Goal: Task Accomplishment & Management: Use online tool/utility

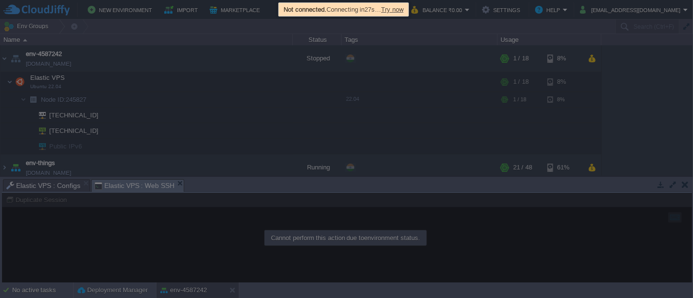
click at [397, 4] on div "Not connected. Connecting in 27s … Try now" at bounding box center [343, 9] width 125 height 11
click at [396, 7] on span "Try now" at bounding box center [392, 9] width 22 height 7
click at [401, 7] on span "Try now" at bounding box center [392, 9] width 22 height 7
click at [395, 9] on span "Try now" at bounding box center [392, 9] width 22 height 7
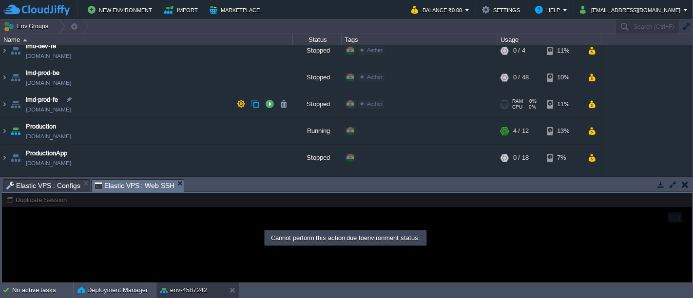
scroll to position [171, 0]
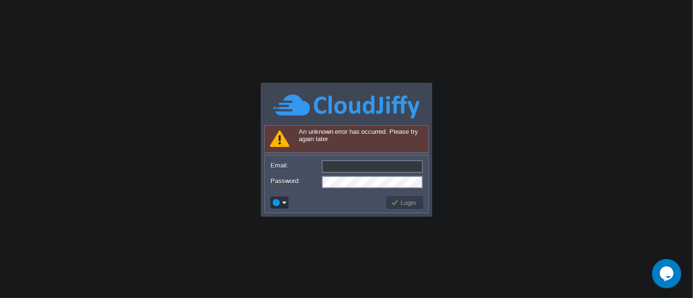
type input "[EMAIL_ADDRESS][DOMAIN_NAME]"
click at [407, 204] on button "Login" at bounding box center [405, 202] width 28 height 9
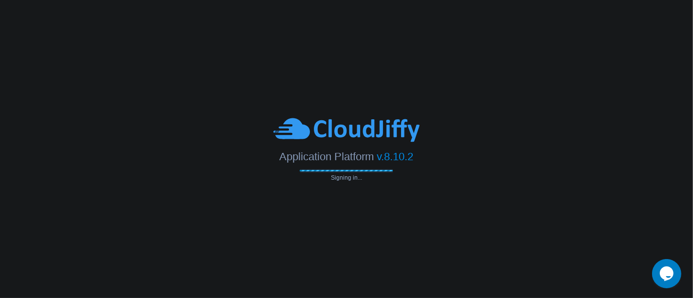
click at [407, 204] on body "Application Platform v.8.10.2 Signing in... An unknown error has occurred. Plea…" at bounding box center [346, 149] width 693 height 298
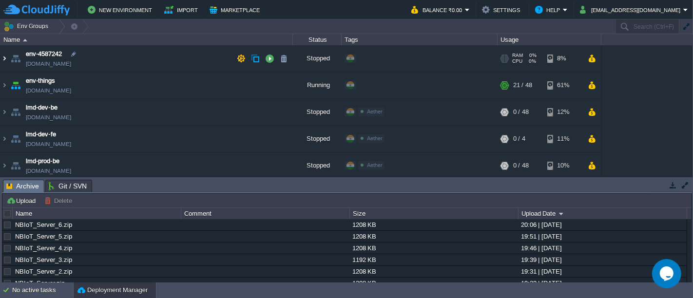
click at [4, 60] on img at bounding box center [4, 58] width 8 height 26
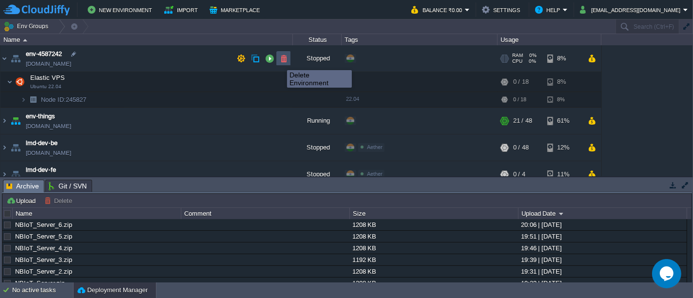
click at [287, 59] on button "button" at bounding box center [283, 58] width 9 height 9
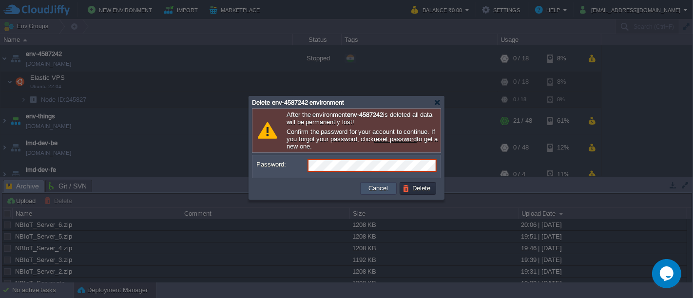
click at [374, 192] on button "Cancel" at bounding box center [378, 188] width 25 height 9
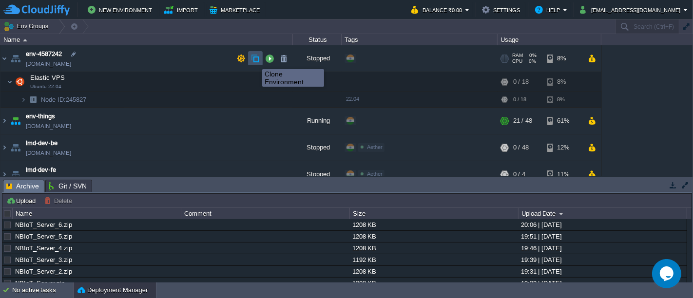
click at [255, 60] on button "button" at bounding box center [255, 58] width 9 height 9
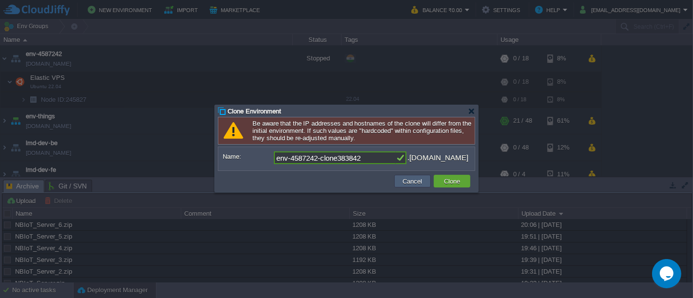
click at [408, 177] on td "Cancel" at bounding box center [412, 181] width 37 height 13
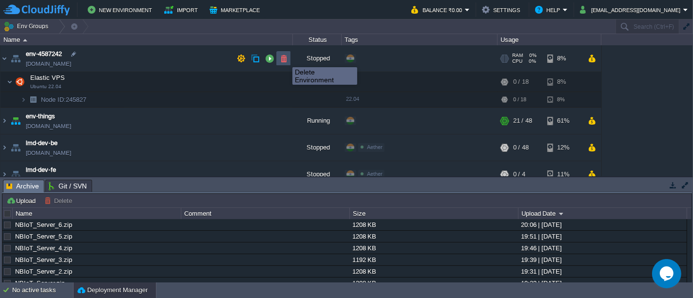
click at [285, 58] on button "button" at bounding box center [283, 58] width 9 height 9
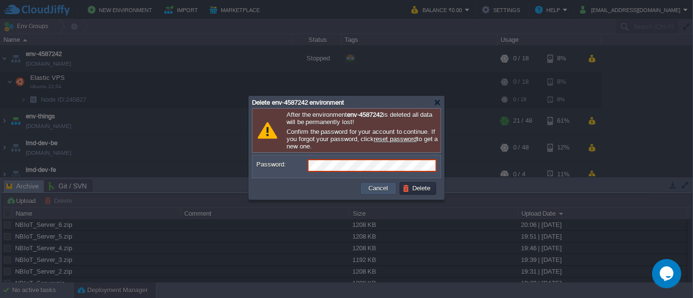
click at [385, 189] on button "Cancel" at bounding box center [378, 188] width 25 height 9
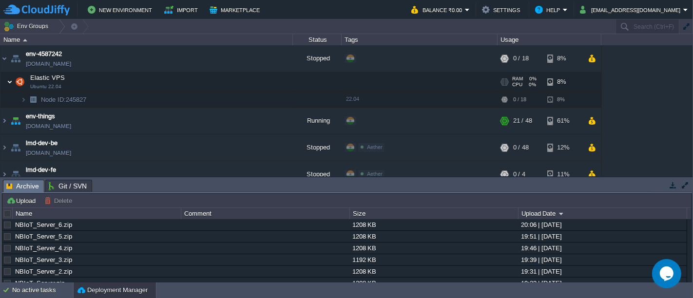
click at [11, 80] on img at bounding box center [10, 81] width 6 height 19
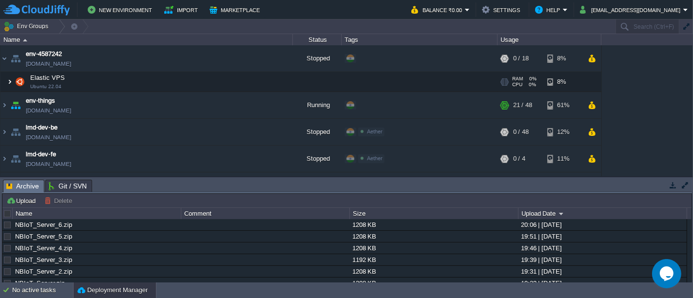
click at [11, 80] on img at bounding box center [10, 81] width 6 height 19
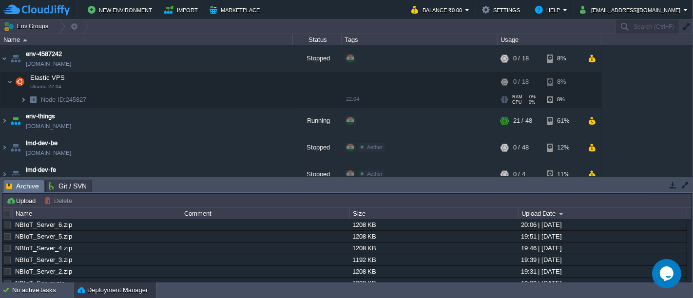
click at [24, 98] on img at bounding box center [23, 99] width 6 height 15
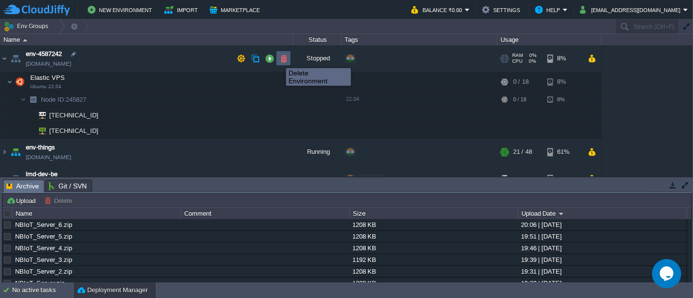
click at [285, 58] on button "button" at bounding box center [283, 58] width 9 height 9
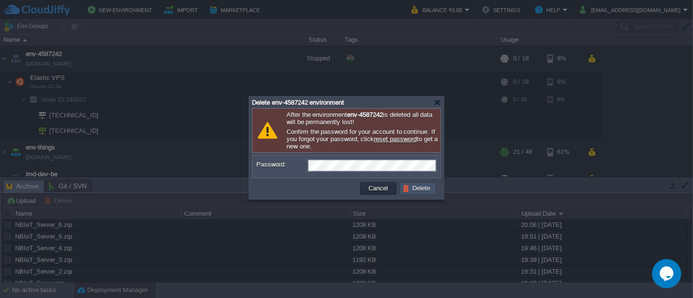
click at [410, 189] on button "Delete" at bounding box center [418, 188] width 31 height 9
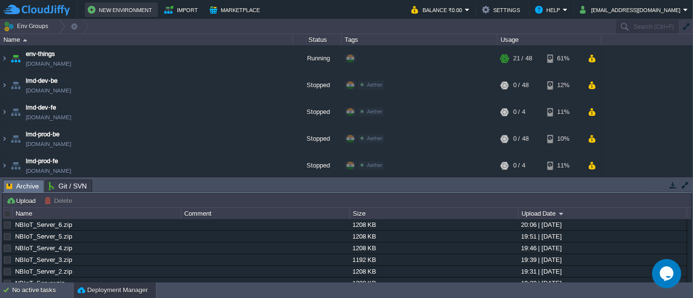
click at [115, 10] on button "New Environment" at bounding box center [121, 10] width 67 height 12
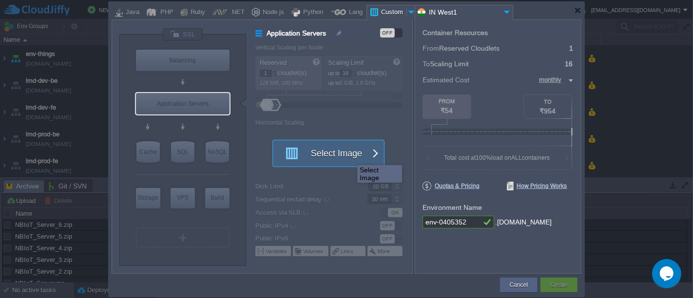
click at [349, 156] on button "Select Image" at bounding box center [323, 153] width 88 height 26
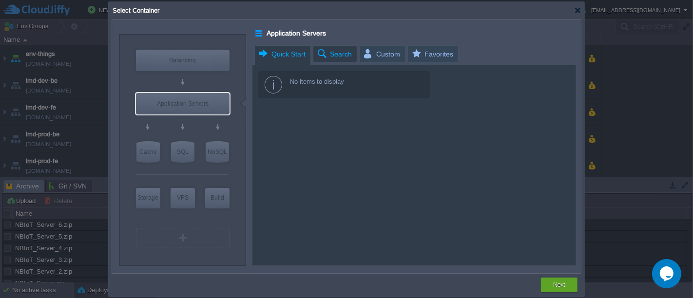
click at [337, 50] on span "Search" at bounding box center [334, 54] width 36 height 17
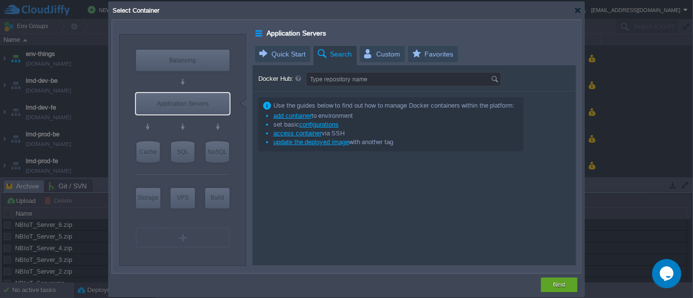
click at [337, 50] on span "Search" at bounding box center [334, 54] width 36 height 17
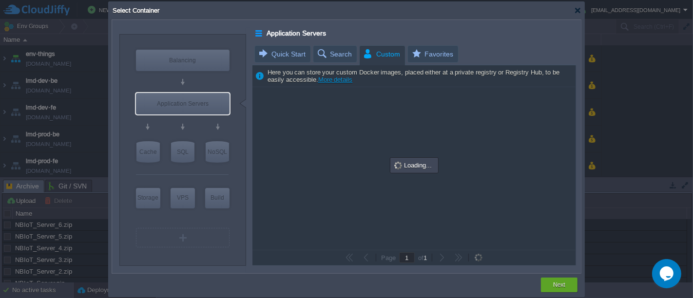
click at [381, 46] on span "Custom" at bounding box center [382, 54] width 38 height 17
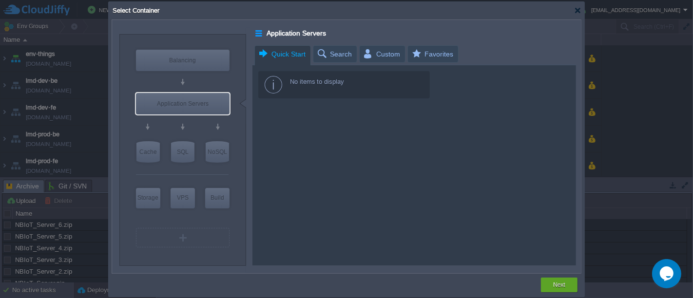
click at [301, 55] on span "Quick Start" at bounding box center [282, 54] width 48 height 17
click at [555, 291] on div "Next" at bounding box center [559, 285] width 22 height 15
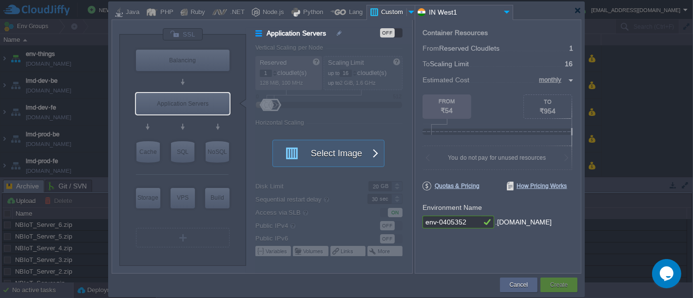
click at [378, 12] on div "Custom" at bounding box center [392, 12] width 28 height 15
click at [277, 103] on div at bounding box center [333, 158] width 156 height 229
click at [178, 34] on div at bounding box center [182, 34] width 41 height 13
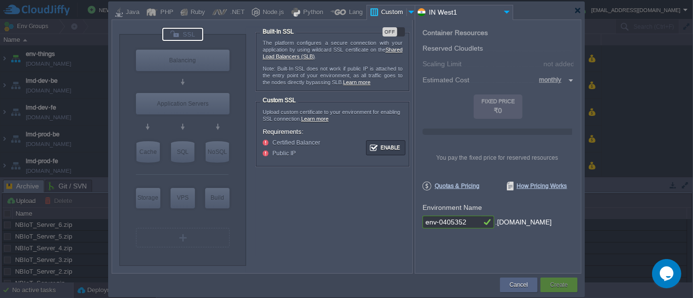
click at [178, 34] on div at bounding box center [182, 34] width 41 height 13
click at [346, 13] on div "Lang" at bounding box center [354, 12] width 17 height 15
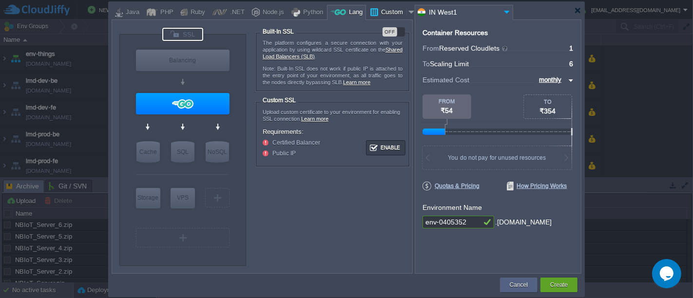
click at [395, 10] on div "Custom" at bounding box center [392, 12] width 28 height 15
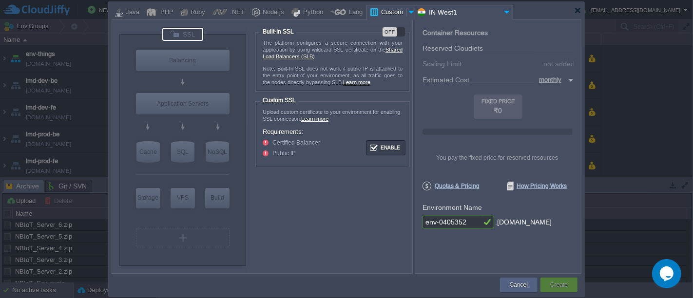
click at [407, 11] on div at bounding box center [412, 12] width 10 height 15
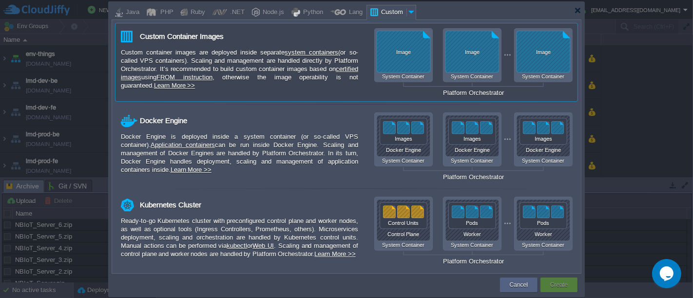
click at [254, 58] on div "Custom container images are deployed inside separate system containers (or so-c…" at bounding box center [239, 68] width 237 height 41
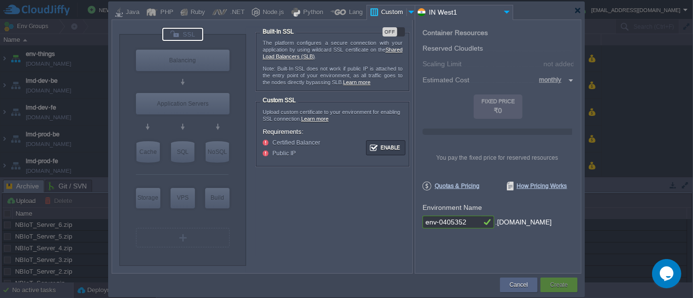
click at [254, 58] on div "Application Servers OFF Vertical Scaling per Node Reserved 1 cloudlet(s) 128 Mi…" at bounding box center [329, 150] width 166 height 246
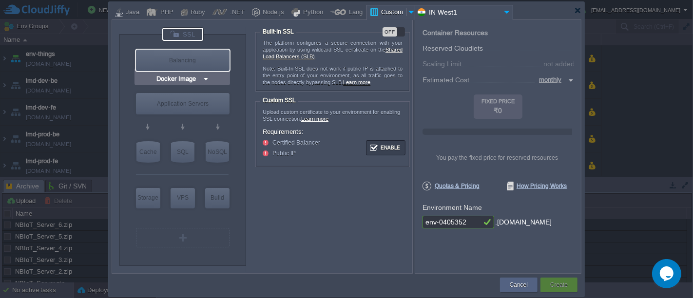
click at [203, 77] on img at bounding box center [205, 79] width 7 height 10
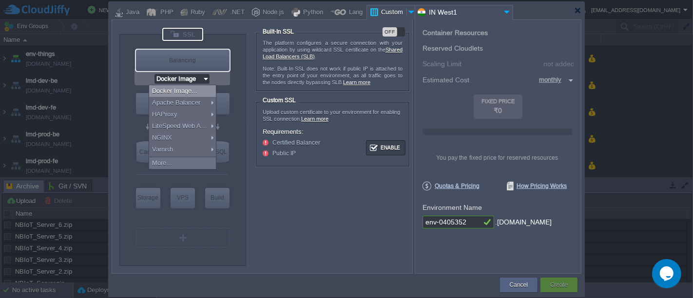
click at [203, 77] on img at bounding box center [205, 79] width 7 height 10
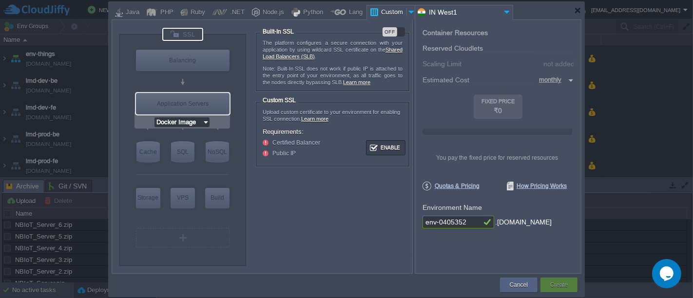
click at [206, 123] on img at bounding box center [205, 122] width 7 height 10
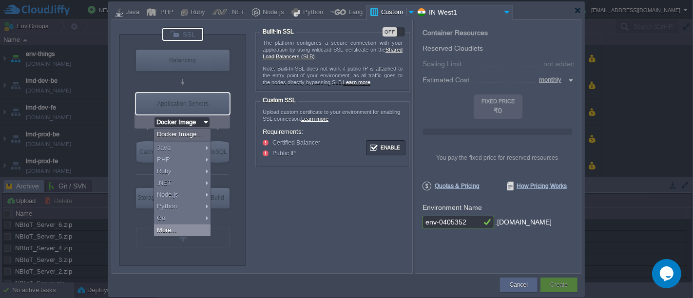
click at [183, 229] on div "More..." at bounding box center [182, 231] width 57 height 12
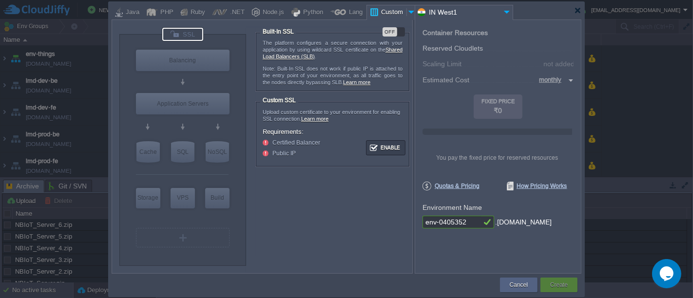
click at [313, 218] on form "The platform configures a secure connection with your application by using wild…" at bounding box center [333, 141] width 156 height 229
click at [181, 198] on div "VPS" at bounding box center [183, 197] width 24 height 19
type input "Elastic VPS"
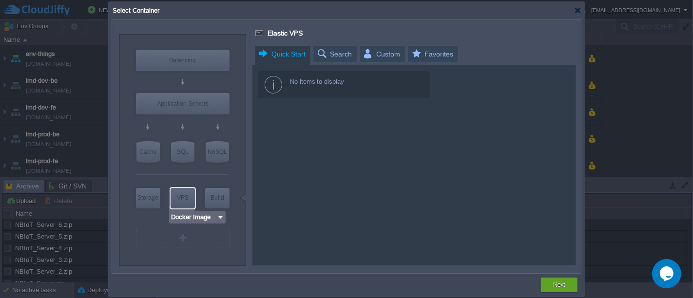
click at [193, 211] on div "Docker Image" at bounding box center [197, 217] width 57 height 13
click at [218, 218] on img at bounding box center [220, 218] width 7 height 10
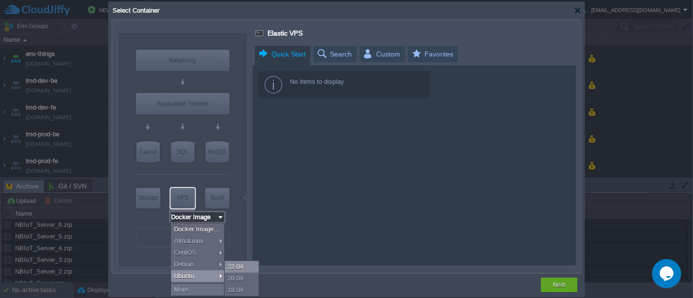
click at [237, 266] on div "22.04" at bounding box center [242, 267] width 34 height 12
type input "4"
type input "Ubuntu 22.04"
type input "22.04"
type input "Stateful"
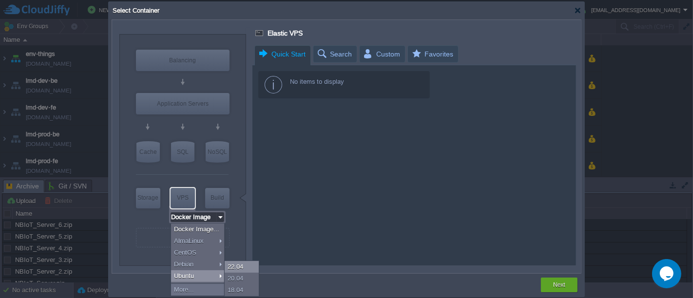
type input "Ubuntu 22.04"
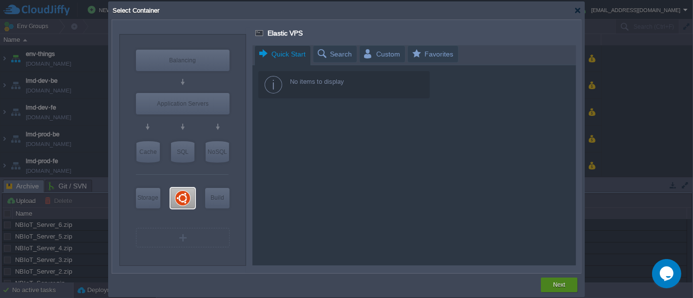
click at [564, 286] on button "Next" at bounding box center [559, 285] width 12 height 10
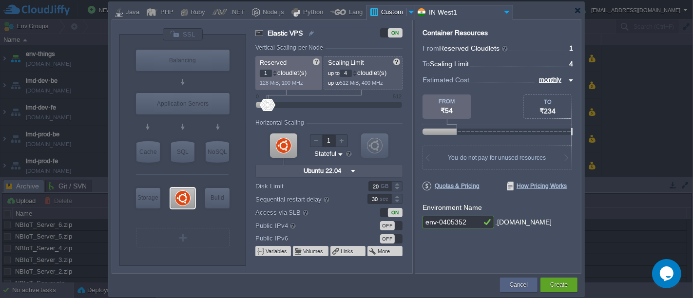
click at [268, 71] on input "1" at bounding box center [266, 73] width 12 height 7
click at [273, 71] on div at bounding box center [274, 71] width 5 height 3
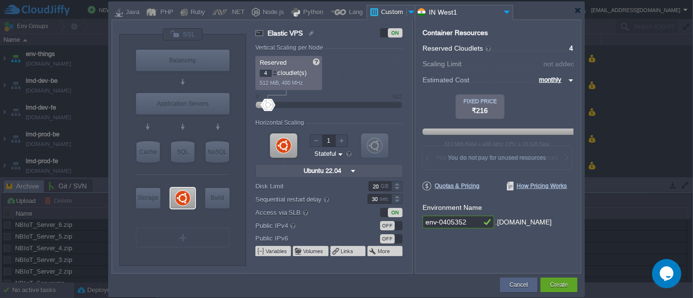
click at [273, 71] on div at bounding box center [274, 71] width 5 height 3
type input "8"
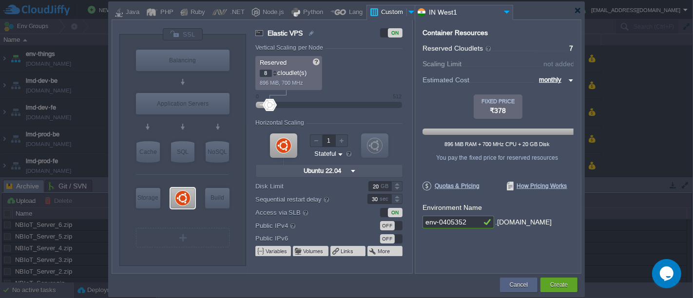
click at [273, 71] on div at bounding box center [274, 71] width 5 height 3
click at [311, 81] on p "1 GiB, 800 MHz" at bounding box center [289, 81] width 59 height 9
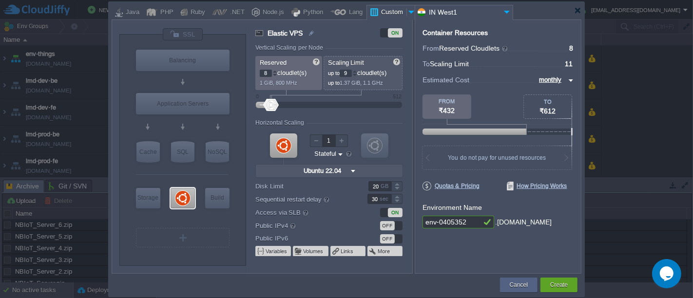
type input "8"
drag, startPoint x: 270, startPoint y: 103, endPoint x: 274, endPoint y: 109, distance: 7.0
click at [274, 109] on div at bounding box center [329, 105] width 125 height 11
click at [273, 75] on div at bounding box center [274, 75] width 5 height 3
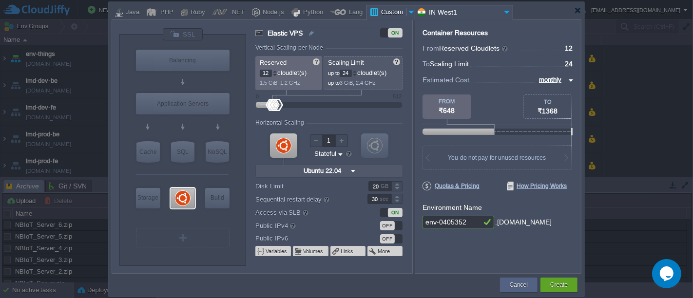
click at [273, 75] on div at bounding box center [274, 75] width 5 height 3
type input "8"
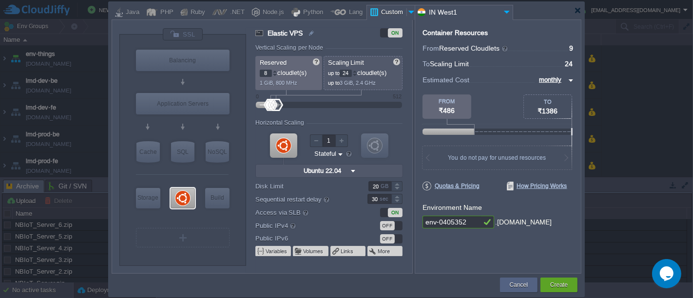
click at [273, 75] on div at bounding box center [274, 75] width 5 height 3
click at [356, 75] on div at bounding box center [354, 75] width 5 height 3
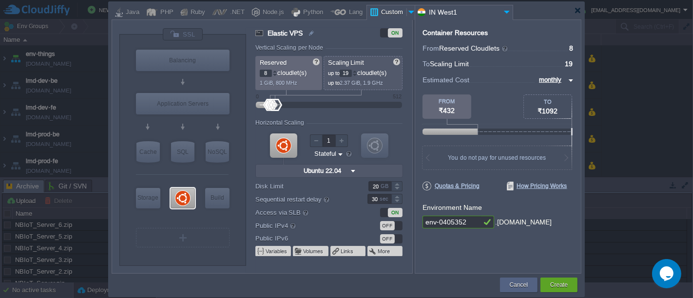
click at [356, 75] on div at bounding box center [354, 75] width 5 height 3
type input "16"
click at [356, 75] on div at bounding box center [354, 75] width 5 height 3
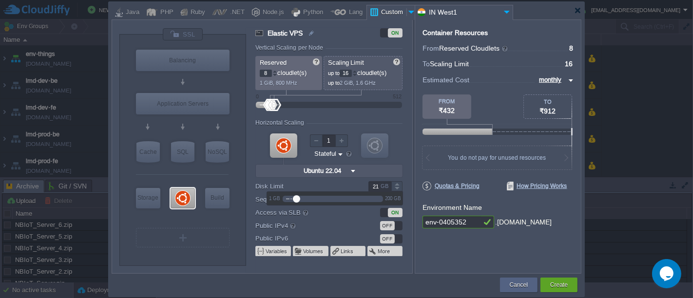
click at [395, 182] on div at bounding box center [396, 183] width 11 height 5
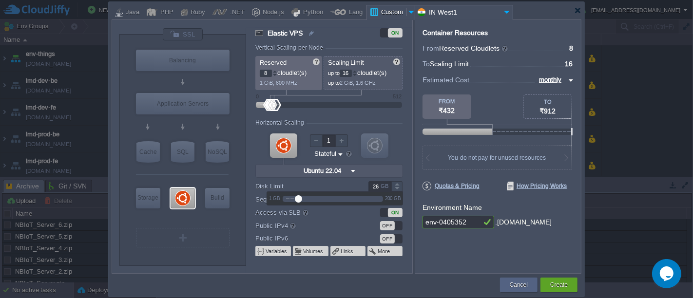
click at [395, 182] on div at bounding box center [396, 183] width 11 height 5
type input "30"
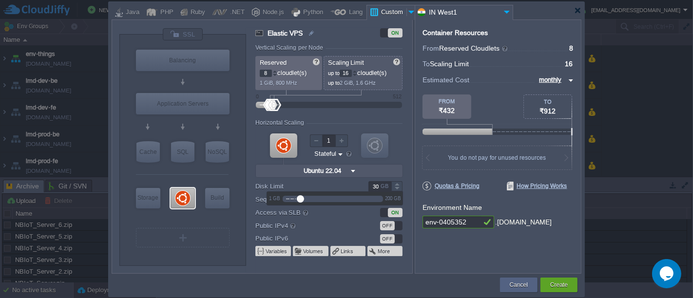
click at [395, 182] on div at bounding box center [396, 183] width 11 height 5
click at [446, 255] on div "Container Resources From Reserved Cloudlets ... = 8 not added To Scaling Limit …" at bounding box center [498, 146] width 167 height 254
click at [552, 281] on button "Create" at bounding box center [559, 285] width 18 height 10
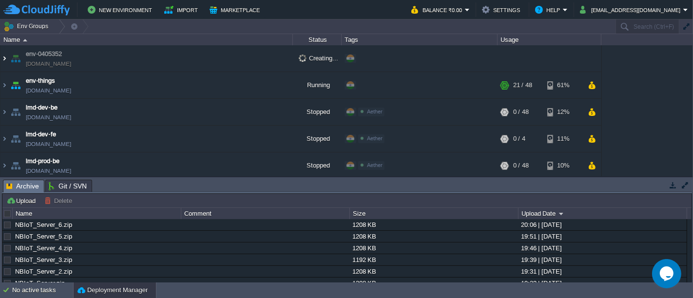
click at [2, 58] on img at bounding box center [4, 58] width 8 height 26
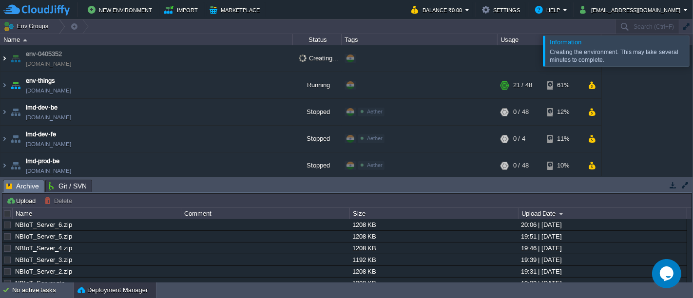
click at [3, 58] on img at bounding box center [4, 58] width 8 height 26
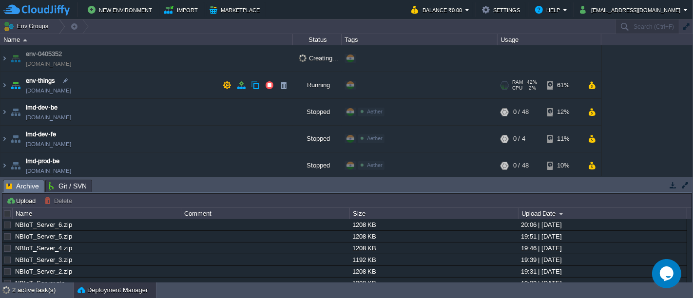
click at [5, 57] on img at bounding box center [4, 58] width 8 height 26
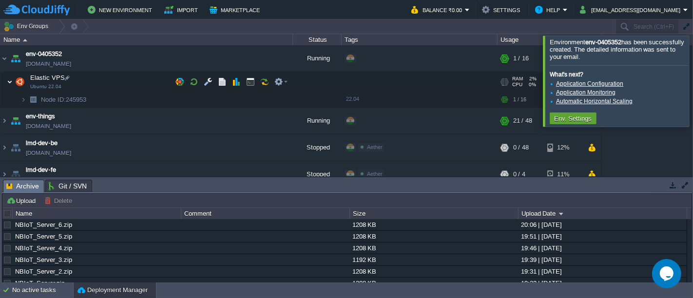
click at [11, 80] on img at bounding box center [10, 81] width 6 height 19
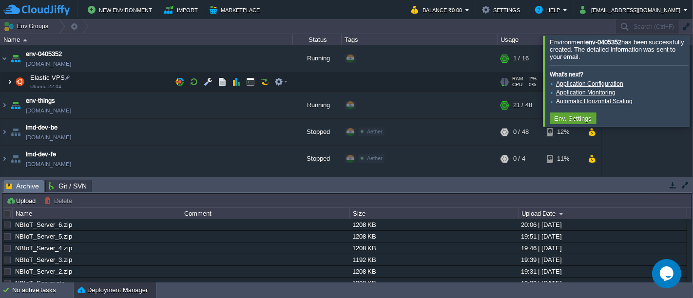
click at [10, 81] on img at bounding box center [10, 81] width 6 height 19
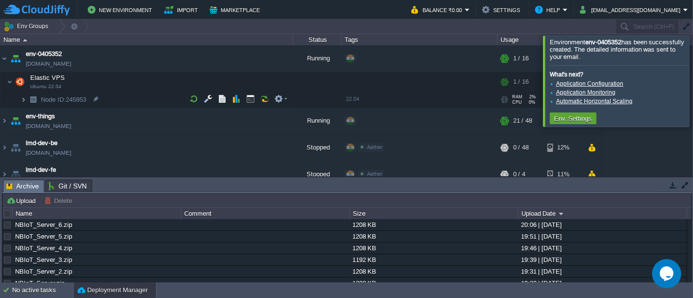
click at [22, 101] on img at bounding box center [23, 99] width 6 height 15
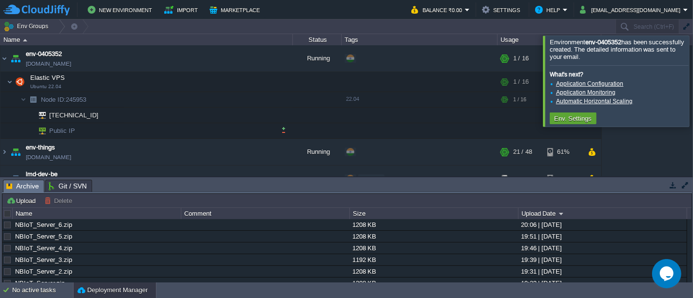
click at [71, 130] on span "Public IP" at bounding box center [62, 130] width 28 height 15
click at [285, 127] on button "button" at bounding box center [283, 130] width 9 height 9
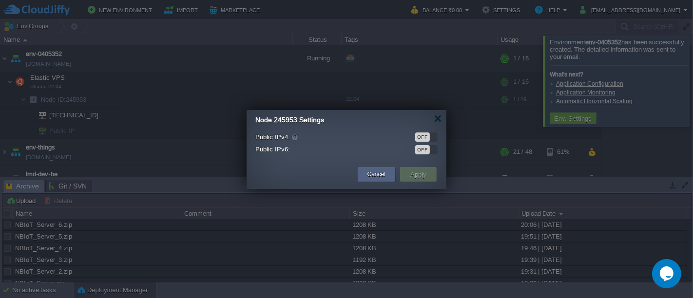
click at [430, 137] on div "OFF" at bounding box center [426, 137] width 22 height 9
click at [417, 175] on button "Apply" at bounding box center [418, 175] width 22 height 12
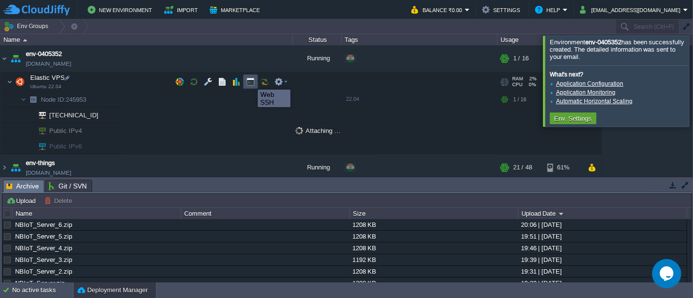
click at [251, 81] on button "button" at bounding box center [250, 82] width 9 height 9
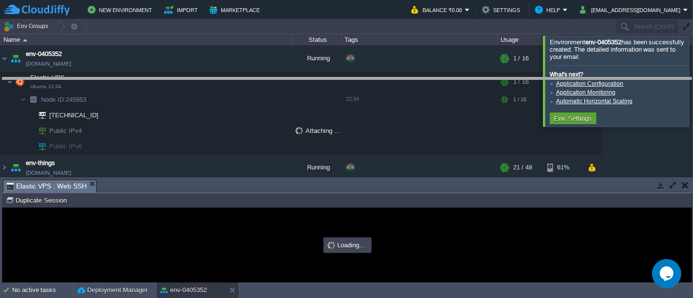
drag, startPoint x: 351, startPoint y: 189, endPoint x: 346, endPoint y: 87, distance: 102.0
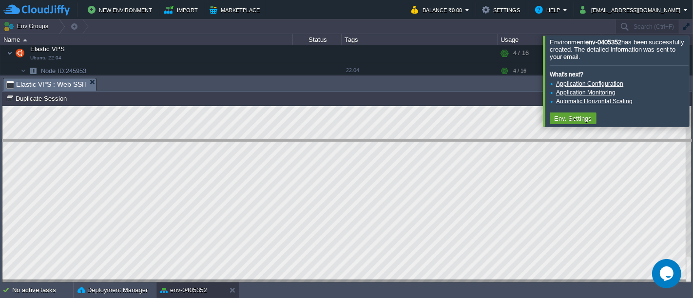
drag, startPoint x: 204, startPoint y: 83, endPoint x: 199, endPoint y: 145, distance: 62.1
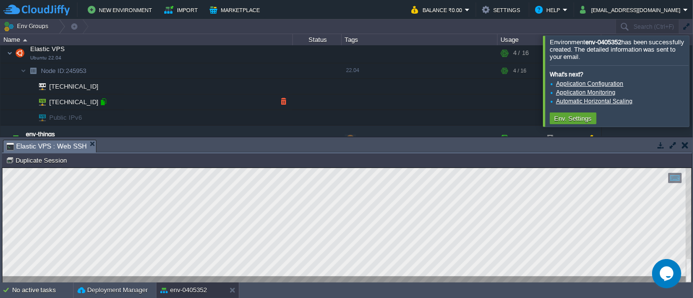
click at [103, 104] on div at bounding box center [103, 101] width 9 height 9
click at [103, 102] on div at bounding box center [103, 101] width 9 height 9
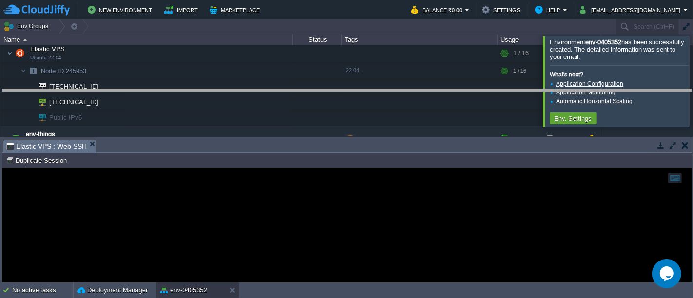
drag, startPoint x: 243, startPoint y: 149, endPoint x: 239, endPoint y: 128, distance: 21.4
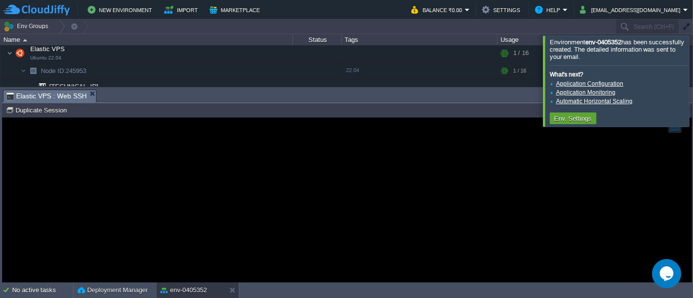
click at [219, 172] on div at bounding box center [346, 199] width 689 height 165
click at [693, 103] on div at bounding box center [705, 81] width 0 height 91
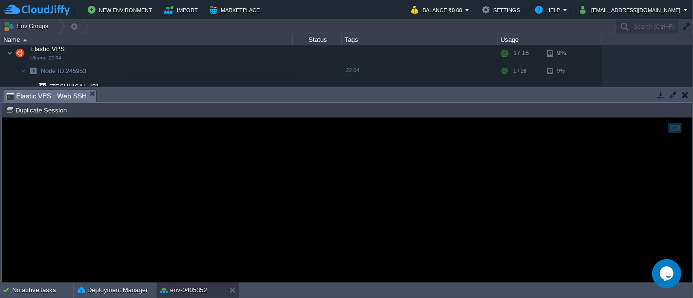
click at [188, 291] on button "env-0405352" at bounding box center [183, 291] width 47 height 10
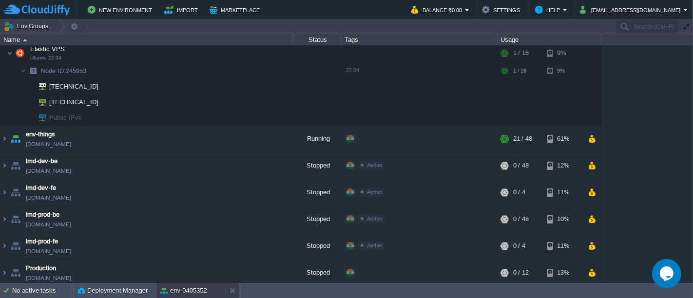
click at [188, 291] on button "env-0405352" at bounding box center [183, 291] width 47 height 10
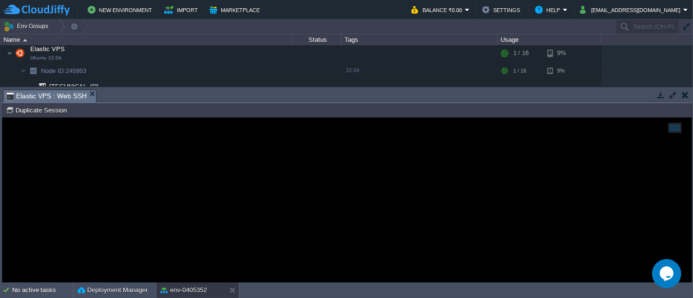
click at [71, 127] on div at bounding box center [346, 199] width 689 height 165
click at [250, 73] on button "button" at bounding box center [250, 70] width 9 height 9
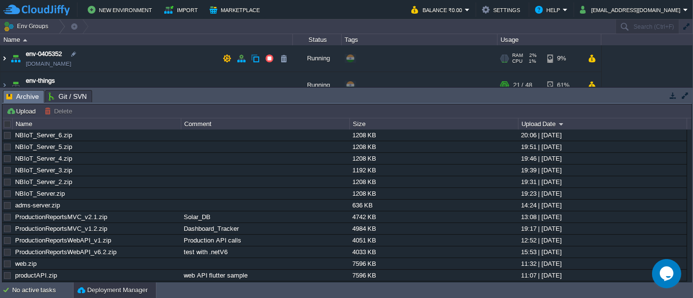
click at [2, 58] on img at bounding box center [4, 58] width 8 height 26
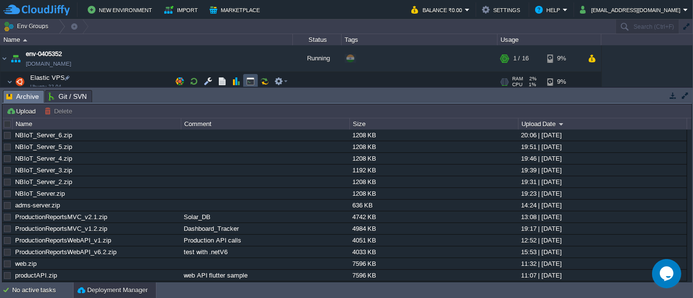
click at [247, 81] on button "button" at bounding box center [250, 81] width 9 height 9
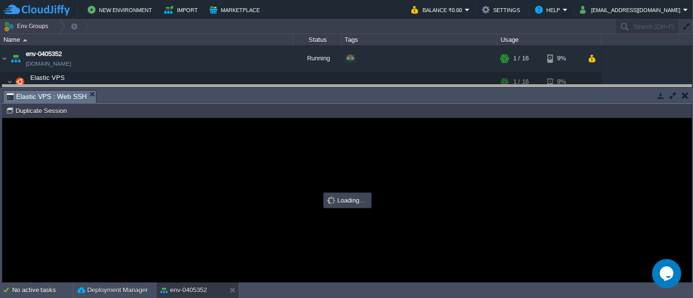
type input "#000000"
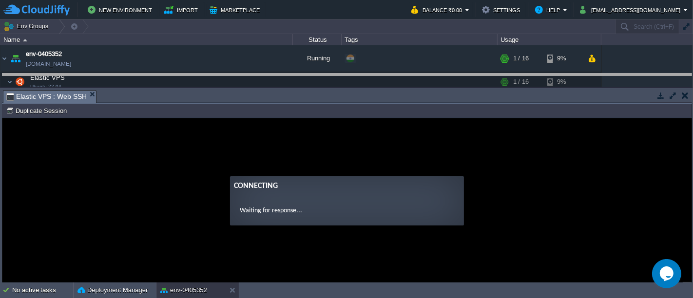
drag, startPoint x: 275, startPoint y: 103, endPoint x: 274, endPoint y: 87, distance: 16.2
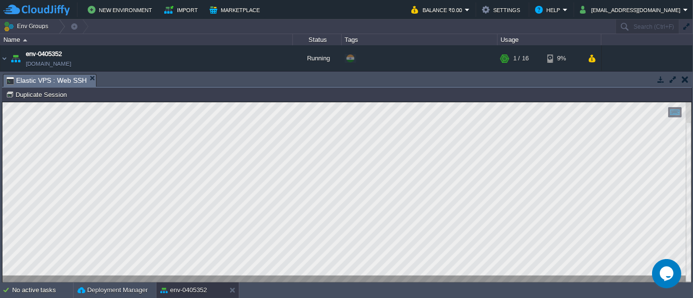
click at [674, 79] on button "button" at bounding box center [673, 79] width 9 height 9
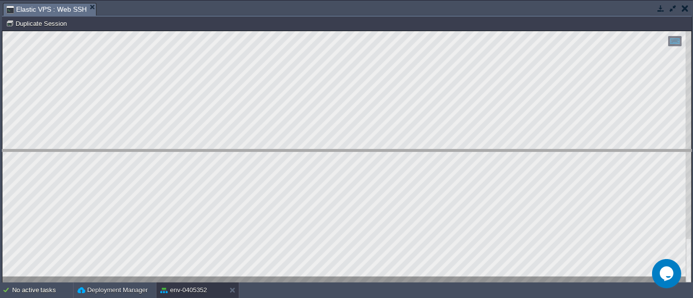
drag, startPoint x: 159, startPoint y: 10, endPoint x: 162, endPoint y: 160, distance: 150.1
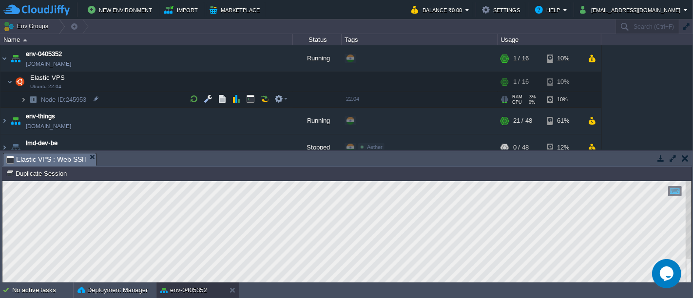
click at [24, 100] on img at bounding box center [23, 99] width 6 height 15
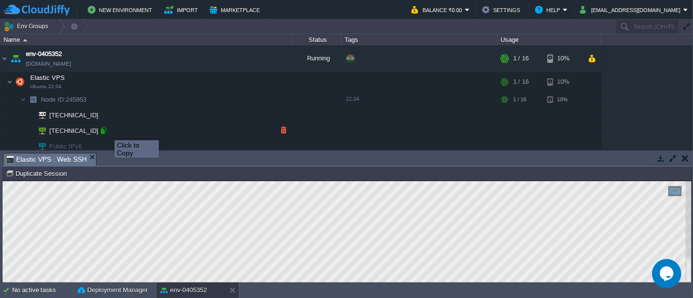
click at [103, 132] on div at bounding box center [103, 130] width 9 height 9
